Goal: Entertainment & Leisure: Consume media (video, audio)

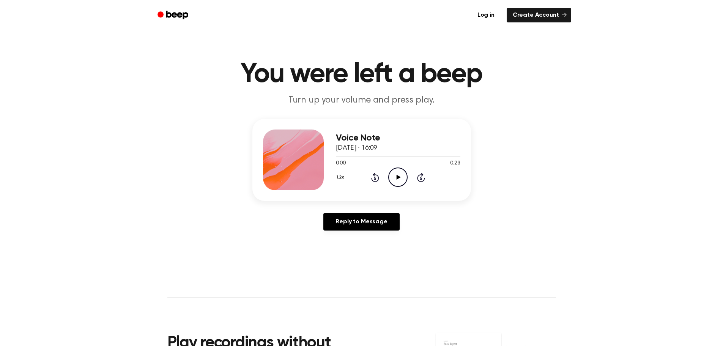
click at [405, 173] on icon "Play Audio" at bounding box center [397, 176] width 19 height 19
click at [399, 173] on icon "Play Audio" at bounding box center [397, 176] width 19 height 19
click at [398, 186] on circle at bounding box center [397, 177] width 19 height 19
click at [393, 174] on icon "Play Audio" at bounding box center [397, 176] width 19 height 19
click at [394, 176] on icon "Pause Audio" at bounding box center [397, 176] width 19 height 19
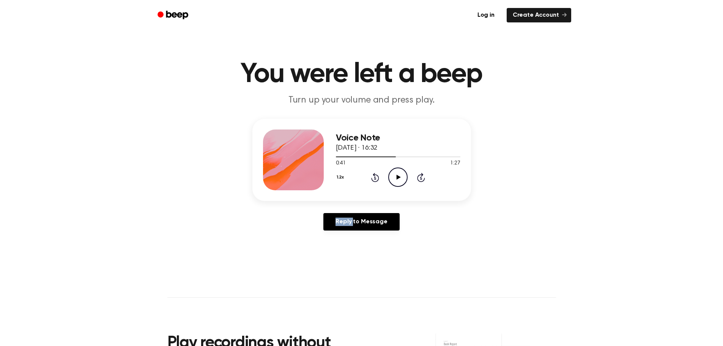
click at [394, 176] on icon "Play Audio" at bounding box center [397, 176] width 19 height 19
click at [399, 179] on icon at bounding box center [397, 176] width 3 height 5
click at [405, 174] on icon "Play Audio" at bounding box center [397, 176] width 19 height 19
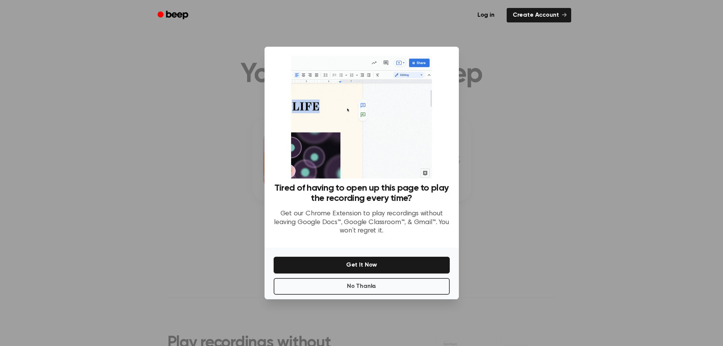
click at [548, 86] on div at bounding box center [361, 173] width 723 height 346
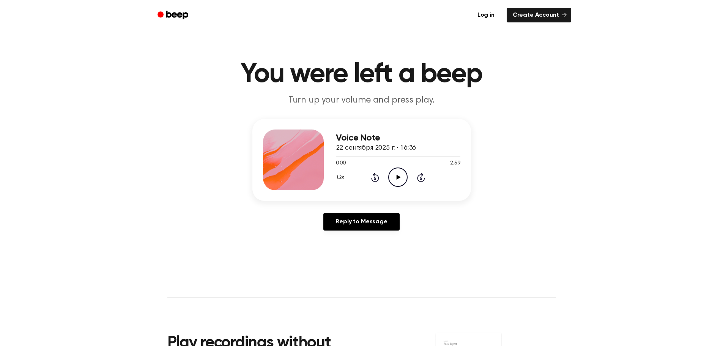
click at [395, 174] on icon "Play Audio" at bounding box center [397, 176] width 19 height 19
drag, startPoint x: 342, startPoint y: 156, endPoint x: 308, endPoint y: 130, distance: 42.8
click at [327, 156] on div "Voice Note 22 сентября 2025 г. · 16:36 0:13 2:59 Your browser does not support …" at bounding box center [361, 160] width 219 height 82
drag, startPoint x: 345, startPoint y: 157, endPoint x: 327, endPoint y: 124, distance: 38.5
click at [331, 155] on div "Voice Note 22 сентября 2025 г. · 16:36 0:16 2:59 Your browser does not support …" at bounding box center [361, 160] width 219 height 82
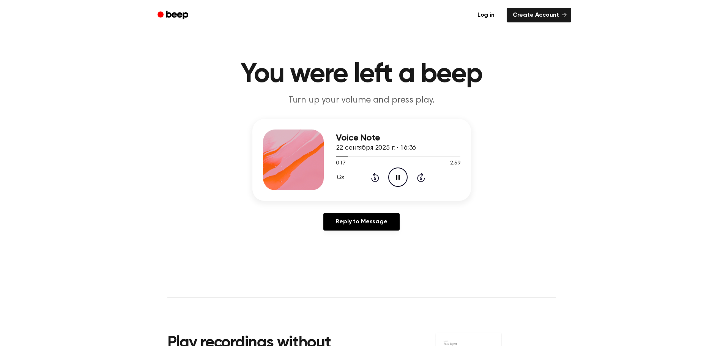
drag, startPoint x: 343, startPoint y: 157, endPoint x: 332, endPoint y: 157, distance: 10.6
click at [332, 157] on div "Voice Note 22 сентября 2025 г. · 16:36 0:17 2:59 Your browser does not support …" at bounding box center [361, 160] width 219 height 82
drag, startPoint x: 343, startPoint y: 156, endPoint x: 336, endPoint y: 156, distance: 6.5
click at [336, 156] on div at bounding box center [342, 156] width 13 height 1
click at [395, 177] on icon "Pause Audio" at bounding box center [397, 176] width 19 height 19
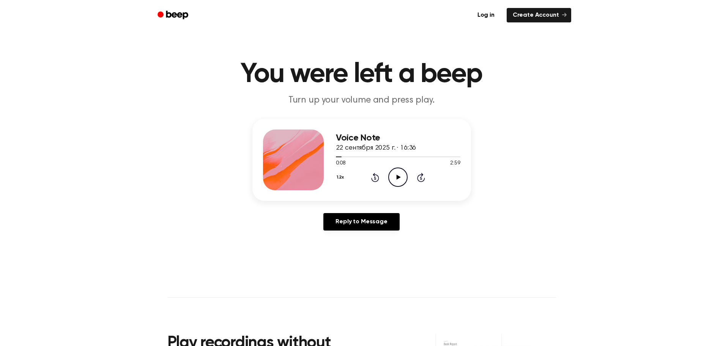
click at [399, 182] on icon "Play Audio" at bounding box center [397, 176] width 19 height 19
click at [399, 182] on icon "Pause Audio" at bounding box center [397, 176] width 19 height 19
click at [395, 169] on icon "Play Audio" at bounding box center [397, 176] width 19 height 19
click at [398, 180] on icon "Pause Audio" at bounding box center [397, 176] width 19 height 19
click at [397, 174] on icon "Play Audio" at bounding box center [397, 176] width 19 height 19
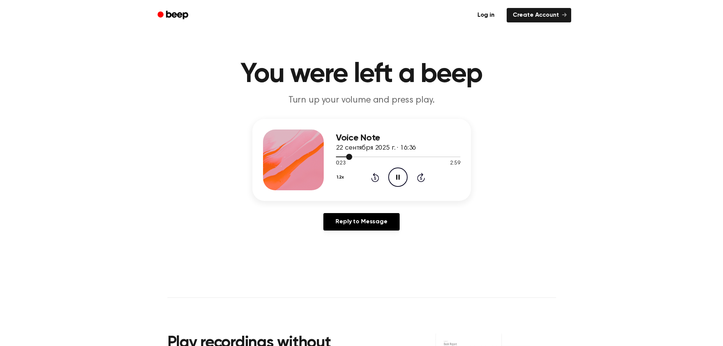
click at [350, 157] on span at bounding box center [349, 157] width 6 height 6
click at [342, 181] on button "1.2x" at bounding box center [343, 177] width 11 height 13
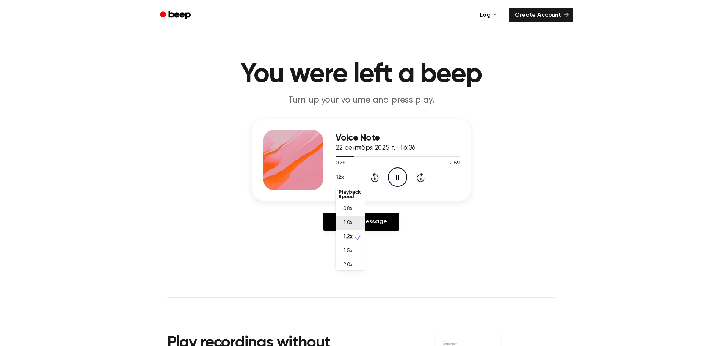
click at [352, 227] on div "1.0x" at bounding box center [350, 223] width 29 height 14
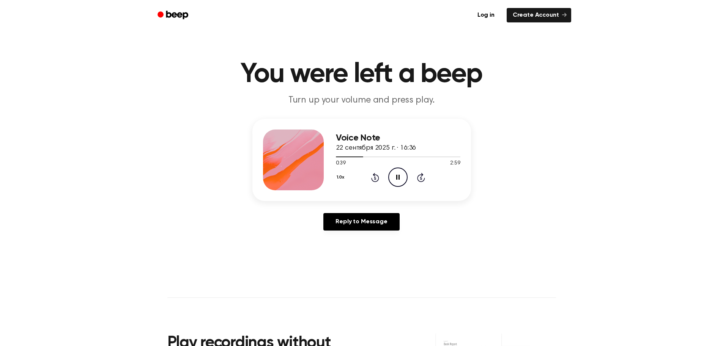
click at [394, 171] on icon "Pause Audio" at bounding box center [397, 176] width 19 height 19
click at [394, 177] on icon "Play Audio" at bounding box center [397, 176] width 19 height 19
click at [373, 176] on icon "Rewind 5 seconds" at bounding box center [375, 177] width 8 height 10
click at [372, 177] on icon "Rewind 5 seconds" at bounding box center [375, 177] width 8 height 10
click at [384, 173] on div "1.0x Rewind 5 seconds Pause Audio Skip 5 seconds" at bounding box center [398, 176] width 124 height 19
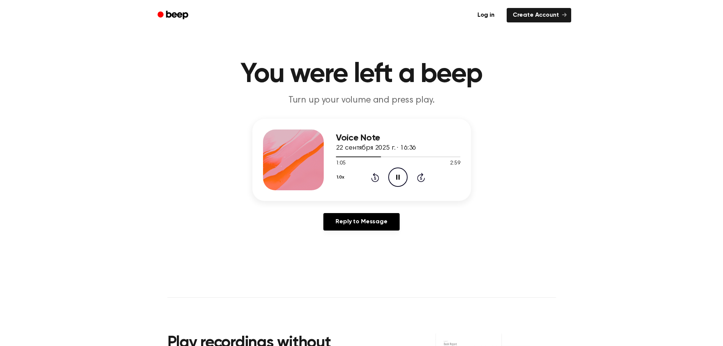
click at [391, 174] on icon "Pause Audio" at bounding box center [397, 176] width 19 height 19
click at [396, 176] on icon "Play Audio" at bounding box center [397, 176] width 19 height 19
click at [374, 177] on icon at bounding box center [375, 177] width 2 height 3
click at [374, 177] on icon "Rewind 5 seconds" at bounding box center [375, 177] width 8 height 10
click at [372, 175] on icon "Rewind 5 seconds" at bounding box center [375, 177] width 8 height 10
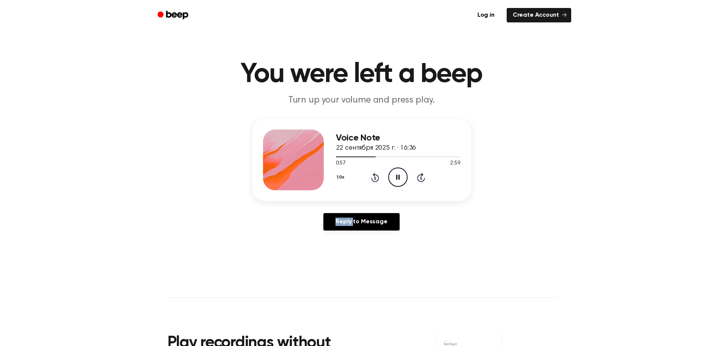
click at [372, 175] on icon "Rewind 5 seconds" at bounding box center [375, 177] width 8 height 10
click at [376, 177] on icon "Rewind 5 seconds" at bounding box center [375, 177] width 8 height 10
click at [395, 177] on icon "Pause Audio" at bounding box center [397, 176] width 19 height 19
click at [375, 180] on icon "Rewind 5 seconds" at bounding box center [375, 177] width 8 height 10
click at [393, 178] on icon "Play Audio" at bounding box center [397, 176] width 19 height 19
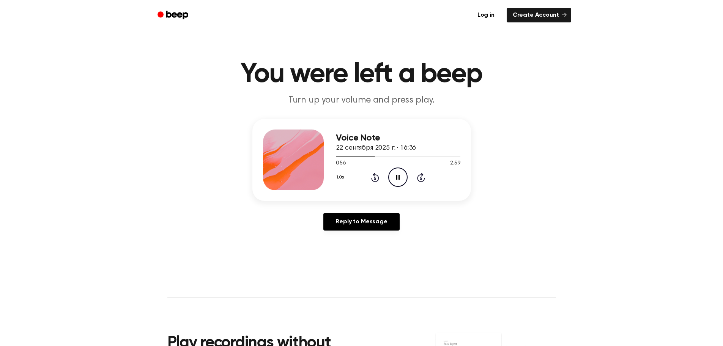
click at [370, 176] on div "1.0x Rewind 5 seconds Pause Audio Skip 5 seconds" at bounding box center [398, 176] width 124 height 19
click at [374, 177] on icon "Rewind 5 seconds" at bounding box center [375, 177] width 8 height 10
click at [396, 178] on icon at bounding box center [397, 176] width 3 height 5
drag, startPoint x: 374, startPoint y: 174, endPoint x: 394, endPoint y: 177, distance: 19.9
click at [374, 174] on icon at bounding box center [375, 177] width 8 height 9
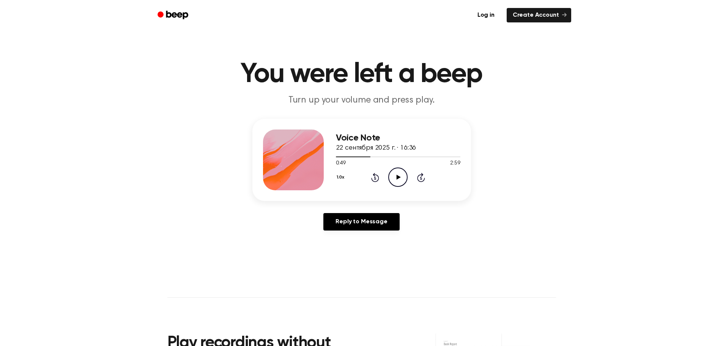
click at [399, 178] on icon at bounding box center [398, 176] width 4 height 5
click at [396, 176] on icon "Pause Audio" at bounding box center [397, 176] width 19 height 19
click at [395, 171] on icon "Play Audio" at bounding box center [397, 176] width 19 height 19
click at [400, 182] on icon "Pause Audio" at bounding box center [397, 176] width 19 height 19
click at [396, 176] on icon "Play Audio" at bounding box center [397, 176] width 19 height 19
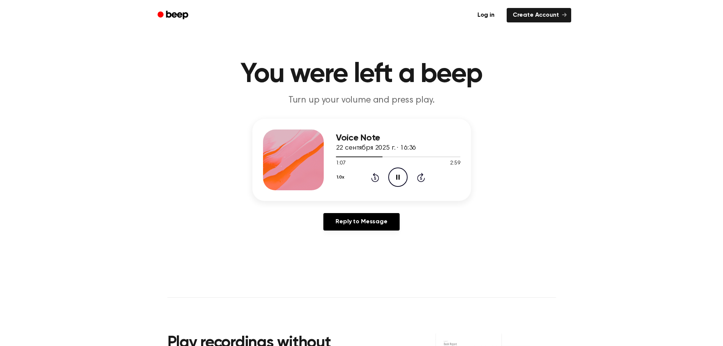
click at [372, 175] on icon "Rewind 5 seconds" at bounding box center [375, 177] width 8 height 10
click at [375, 180] on icon "Rewind 5 seconds" at bounding box center [375, 177] width 8 height 10
click at [395, 175] on icon "Pause Audio" at bounding box center [397, 176] width 19 height 19
click at [397, 179] on icon "Play Audio" at bounding box center [397, 176] width 19 height 19
click at [373, 178] on icon "Rewind 5 seconds" at bounding box center [375, 177] width 8 height 10
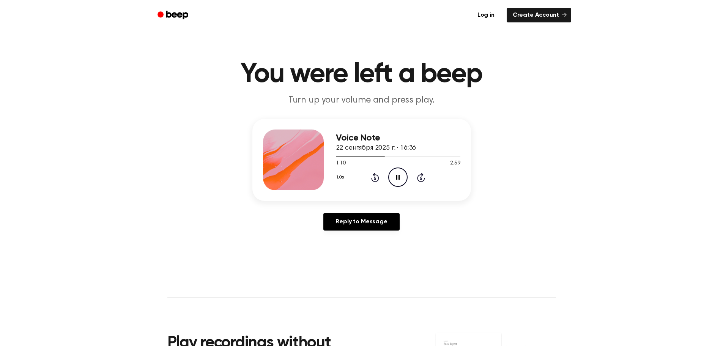
click at [396, 177] on icon at bounding box center [397, 176] width 3 height 5
click at [391, 177] on icon "Play Audio" at bounding box center [397, 176] width 19 height 19
click at [400, 181] on icon "Pause Audio" at bounding box center [397, 176] width 19 height 19
